Goal: Transaction & Acquisition: Obtain resource

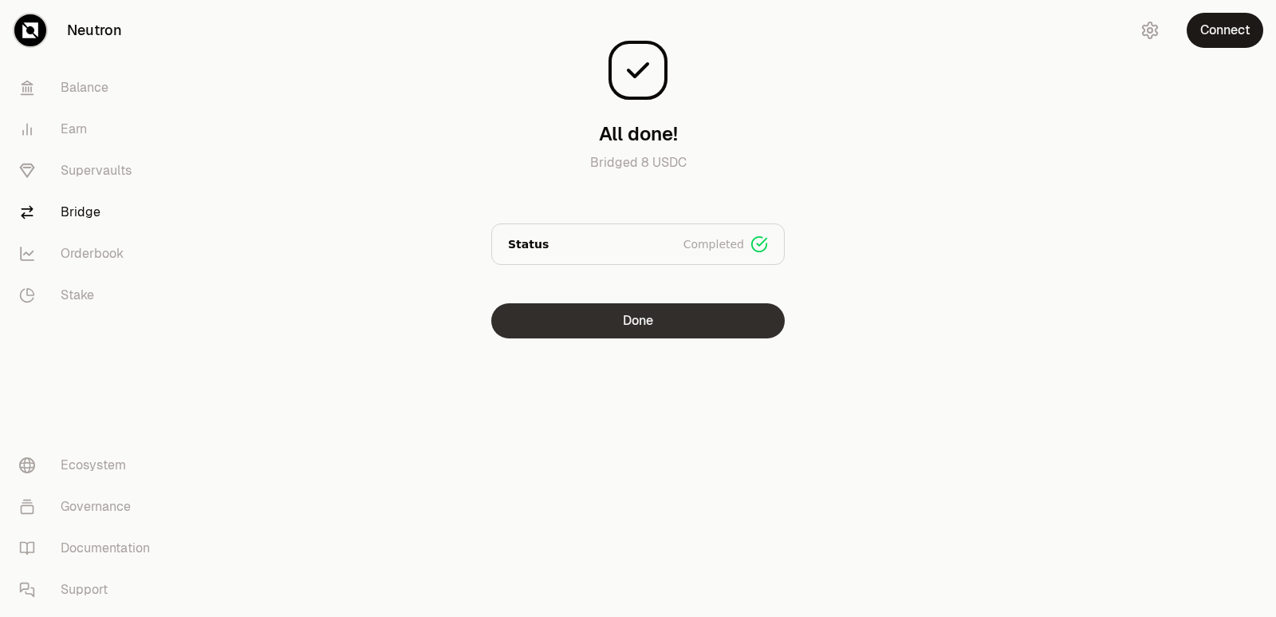
click at [660, 325] on button "Done" at bounding box center [638, 320] width 294 height 35
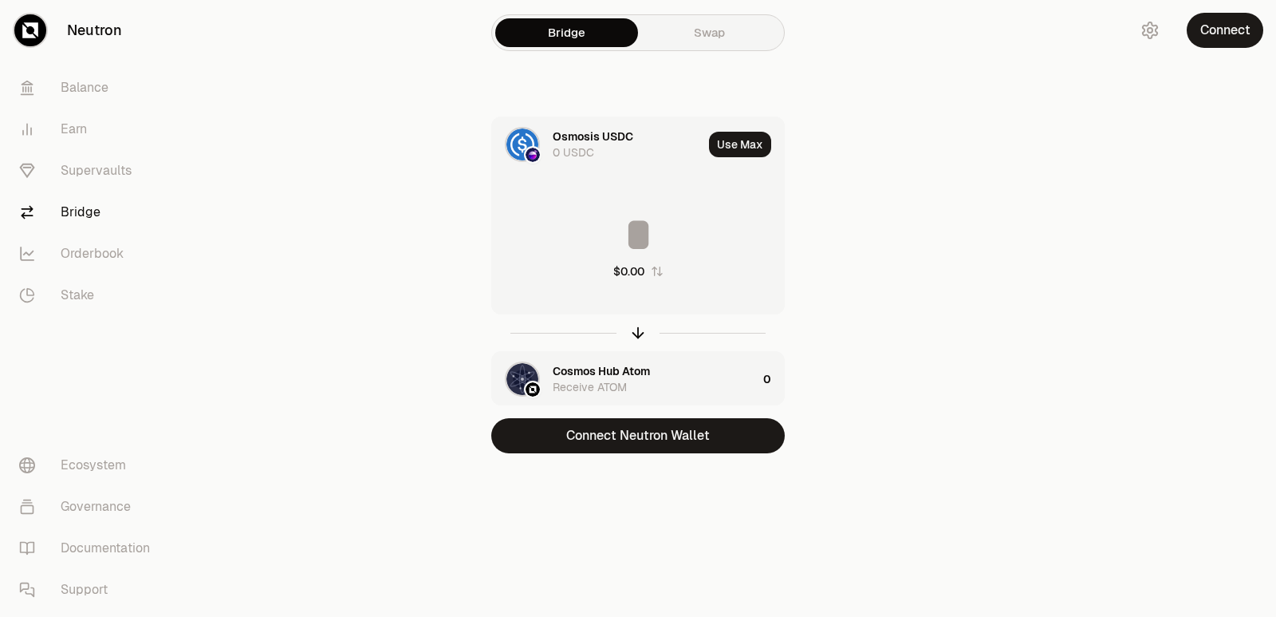
click at [606, 360] on div "Cosmos Hub Atom Receive ATOM" at bounding box center [624, 379] width 265 height 54
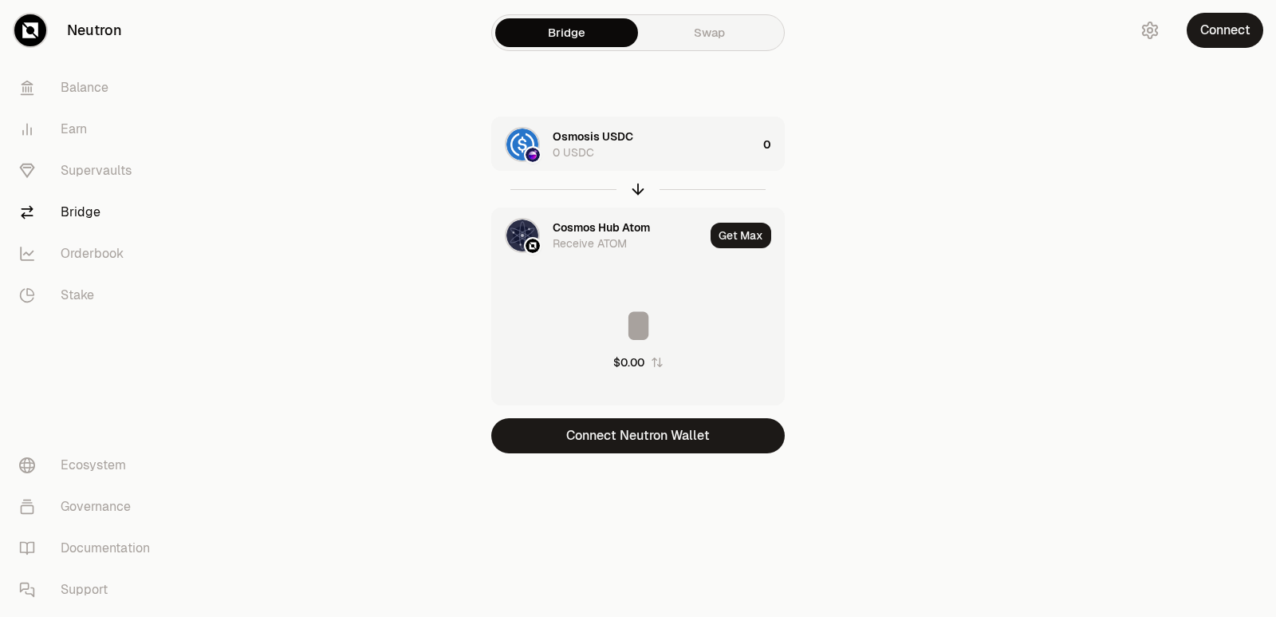
click at [573, 224] on div "Cosmos Hub Atom" at bounding box center [601, 227] width 97 height 16
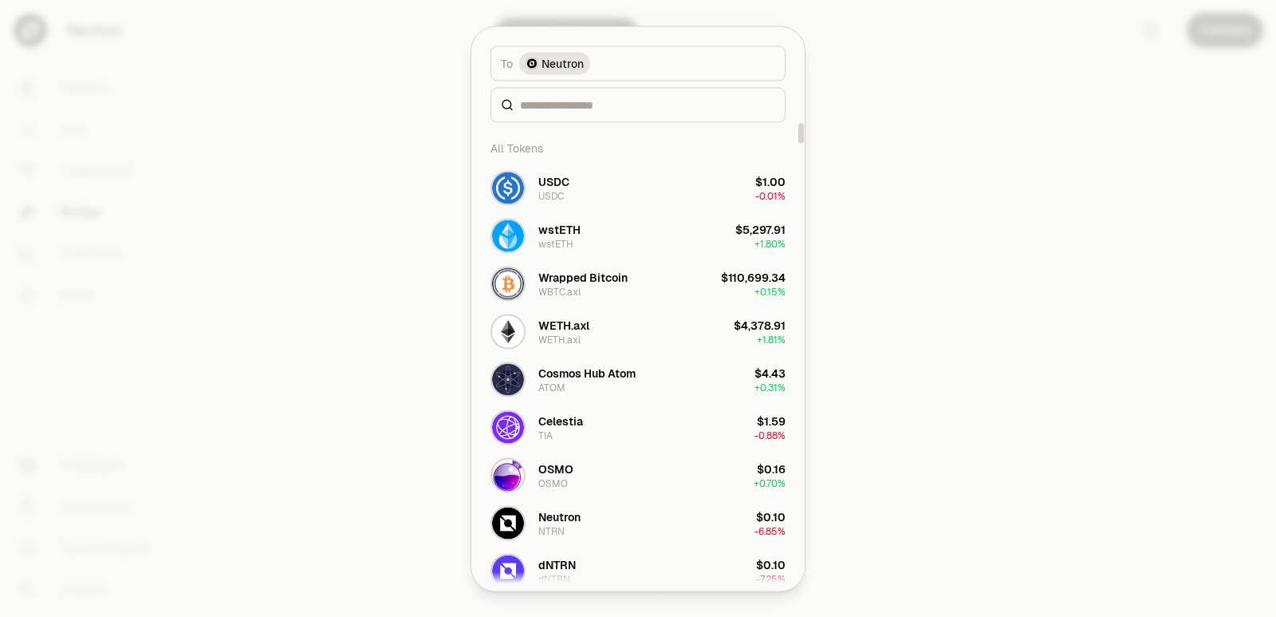
drag, startPoint x: 598, startPoint y: 436, endPoint x: 947, endPoint y: 449, distance: 348.9
click at [947, 449] on body "Neutron Balance Earn Supervaults Bridge Orderbook Stake Ecosystem Governance Do…" at bounding box center [638, 308] width 1276 height 617
click at [542, 104] on input at bounding box center [647, 105] width 255 height 16
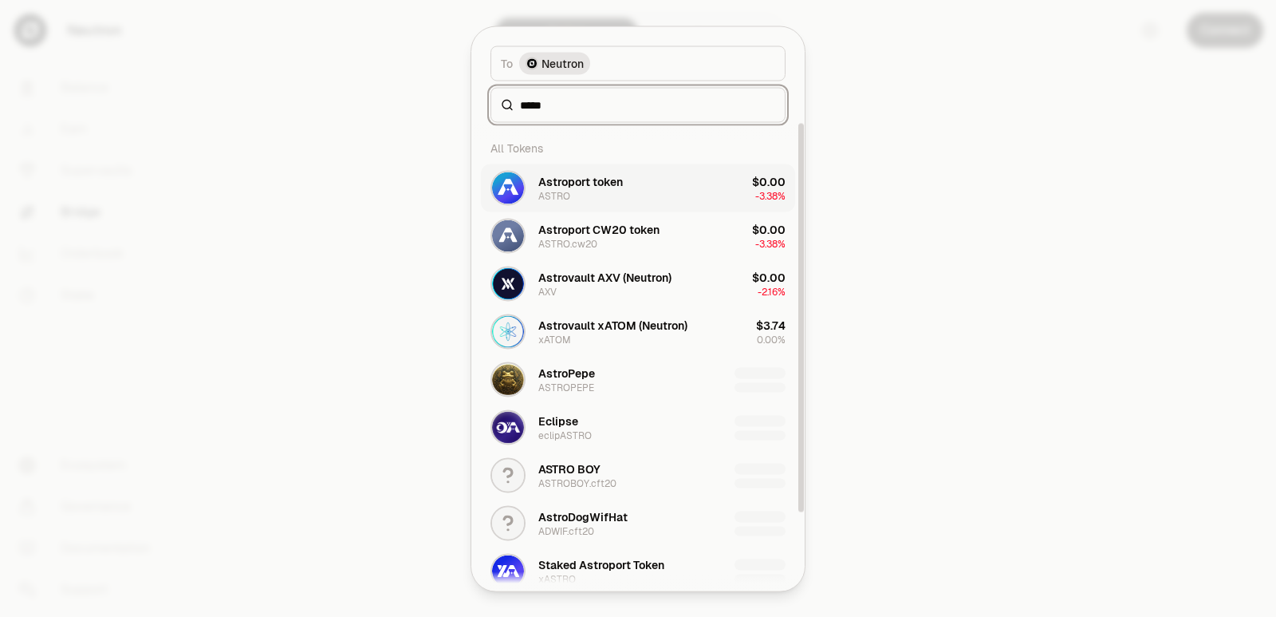
type input "*****"
click at [565, 195] on div "ASTRO" at bounding box center [555, 195] width 32 height 13
